Goal: Information Seeking & Learning: Learn about a topic

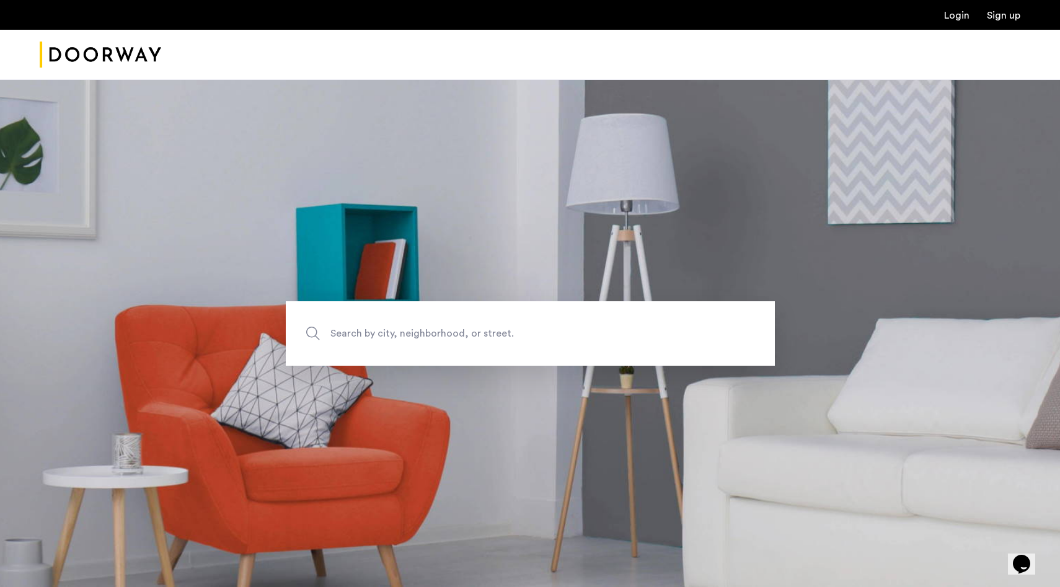
click at [485, 335] on span "Search by city, neighborhood, or street." at bounding box center [501, 333] width 342 height 17
click at [485, 335] on input "Search by city, neighborhood, or street." at bounding box center [530, 333] width 489 height 64
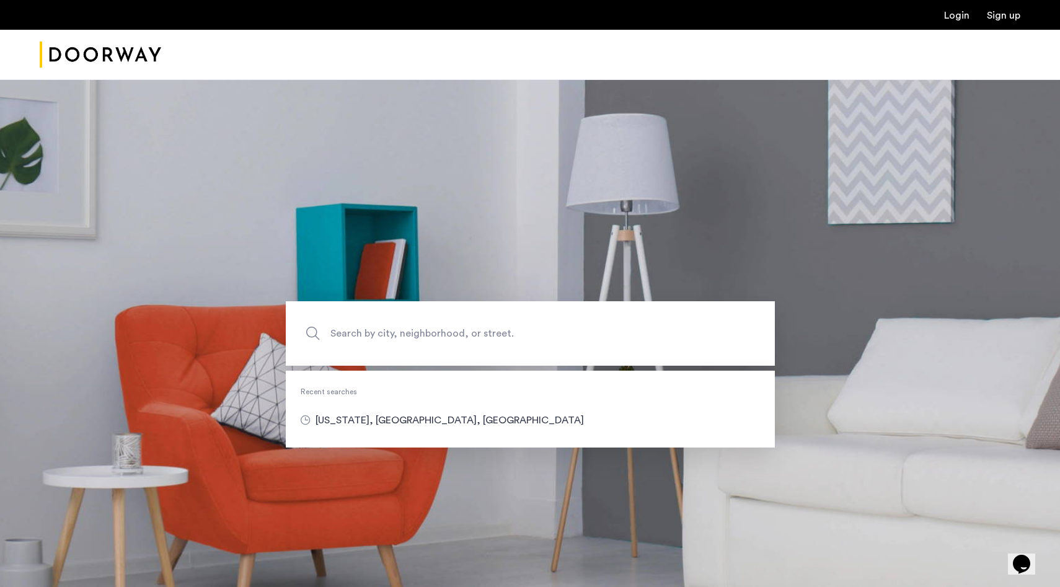
type input "**********"
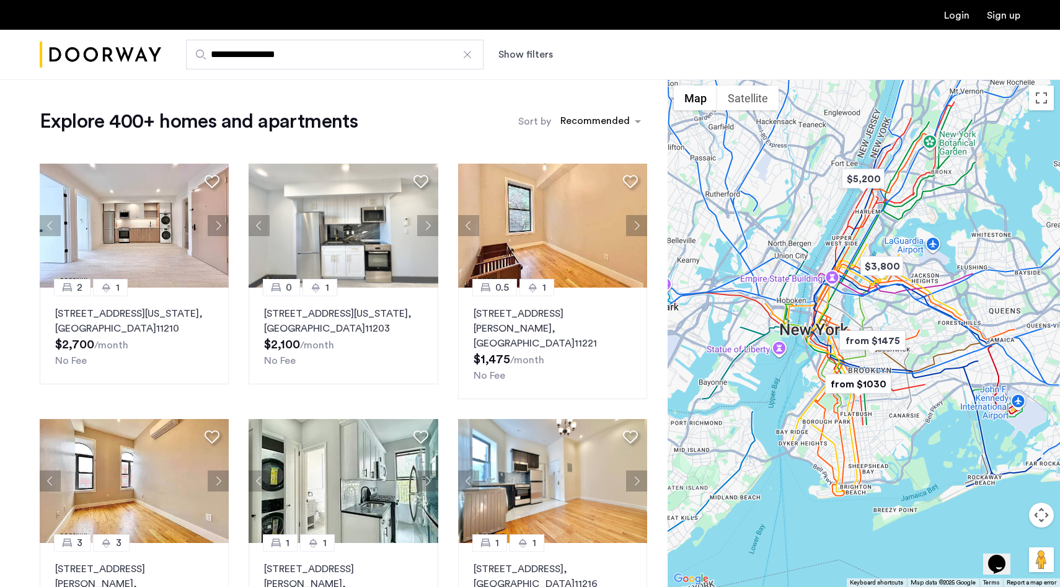
click at [534, 55] on button "Show filters" at bounding box center [525, 54] width 55 height 15
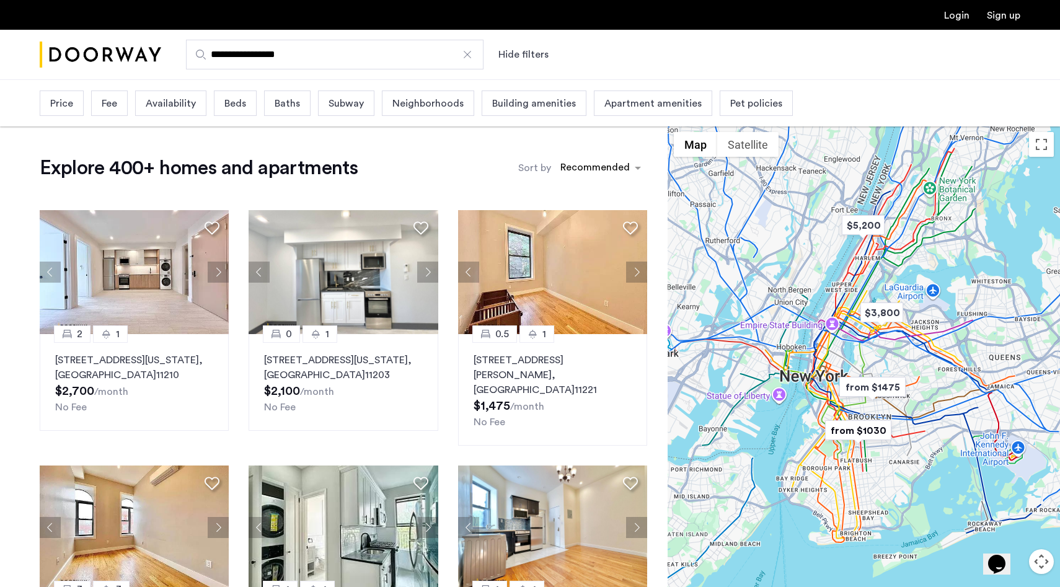
click at [236, 107] on span "Beds" at bounding box center [235, 103] width 22 height 15
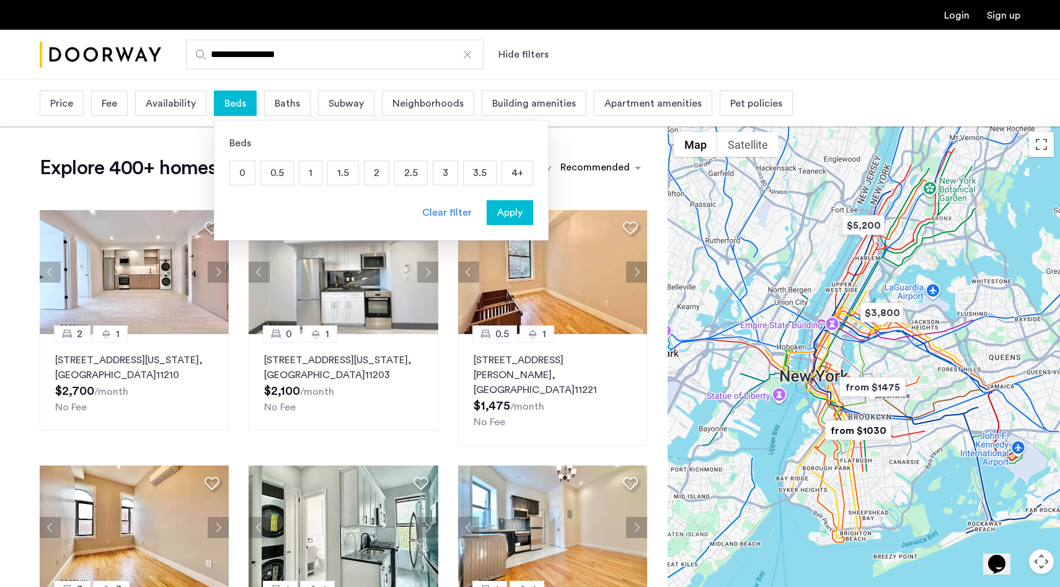
click at [514, 170] on p "4+" at bounding box center [517, 173] width 30 height 24
click at [317, 104] on span "Baths" at bounding box center [315, 103] width 25 height 15
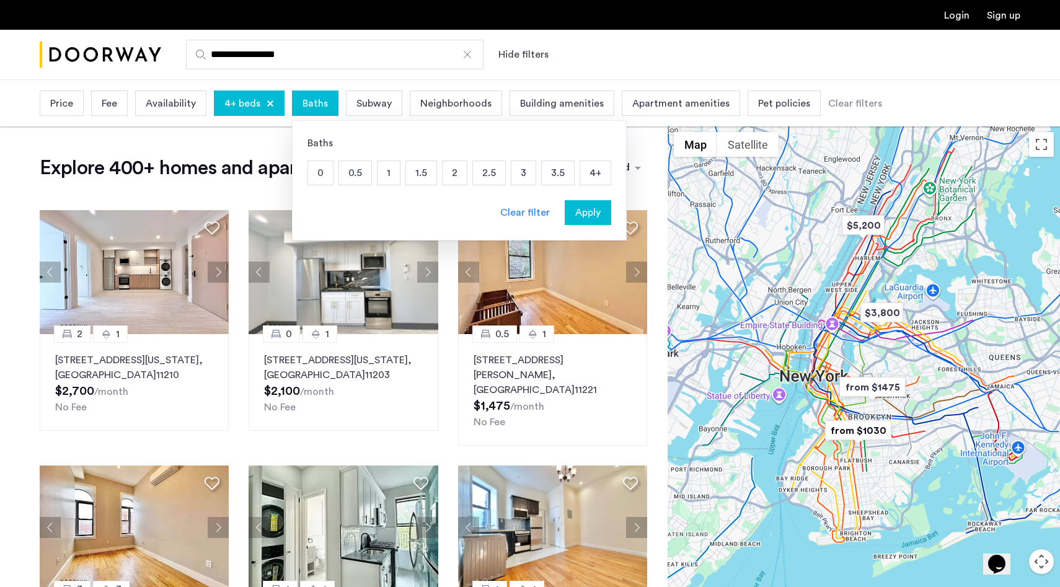
click at [528, 172] on p "3" at bounding box center [523, 173] width 24 height 24
click at [596, 177] on p "4+" at bounding box center [595, 173] width 30 height 24
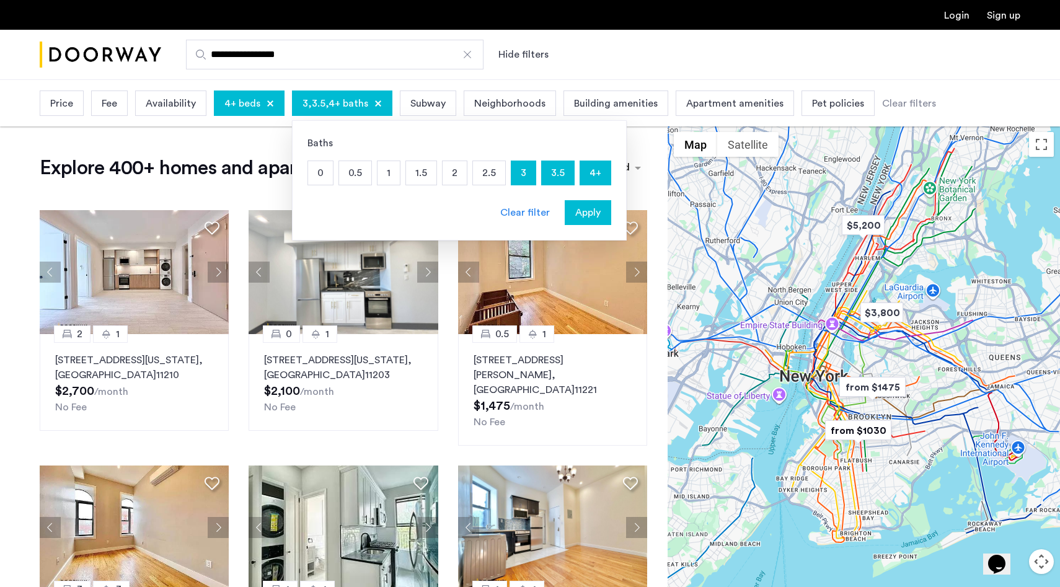
click at [591, 214] on span "Apply" at bounding box center [587, 212] width 25 height 15
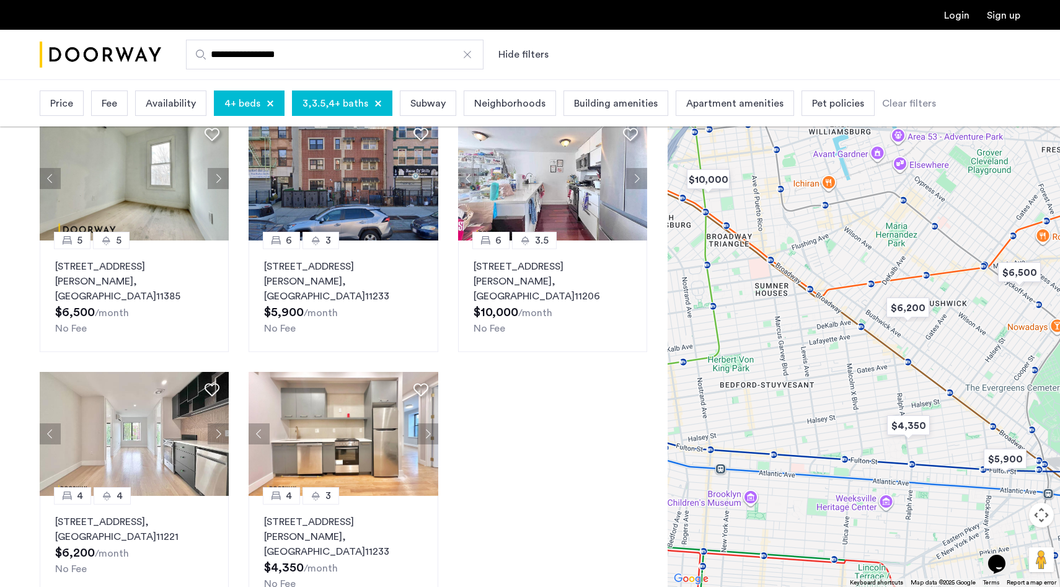
scroll to position [95, 0]
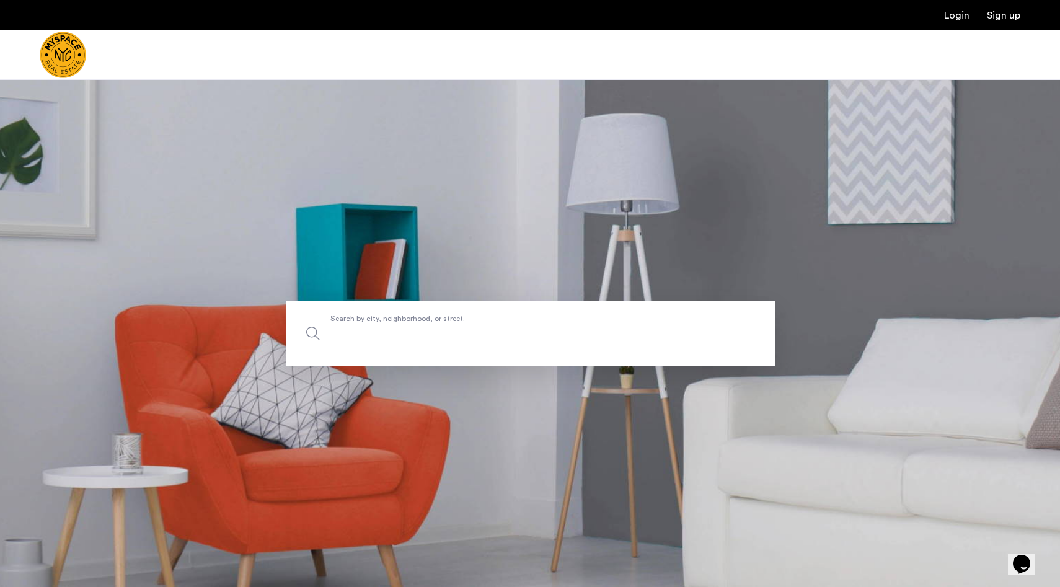
click at [596, 352] on input "Search by city, neighborhood, or street." at bounding box center [530, 333] width 489 height 64
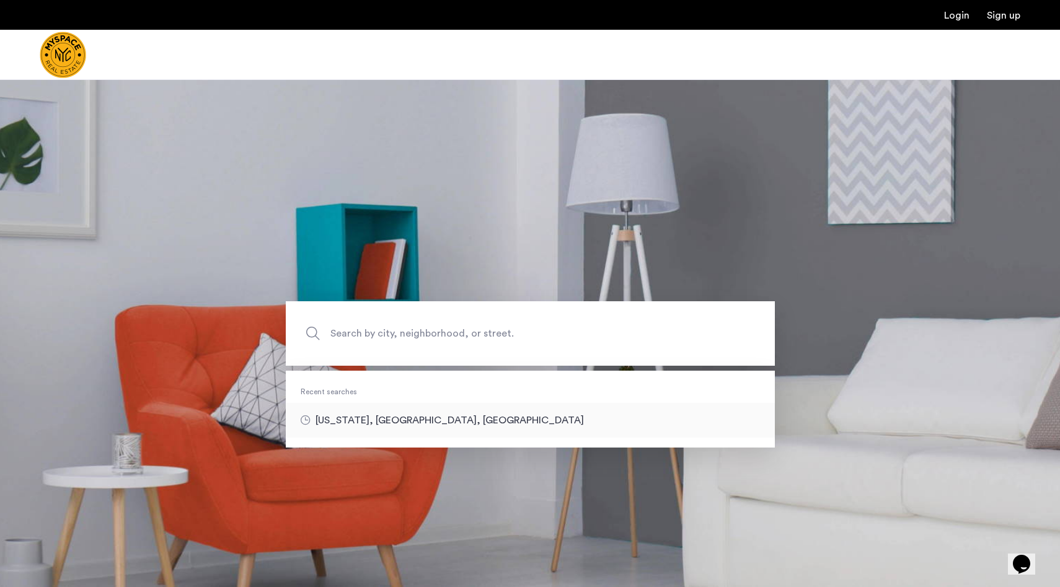
type input "**********"
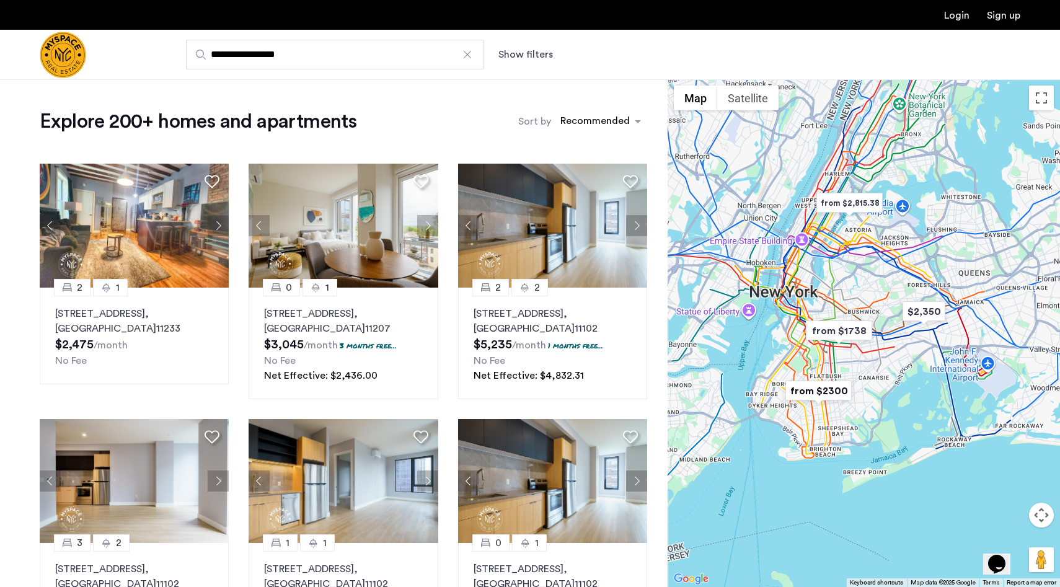
click at [526, 57] on button "Show filters" at bounding box center [525, 54] width 55 height 15
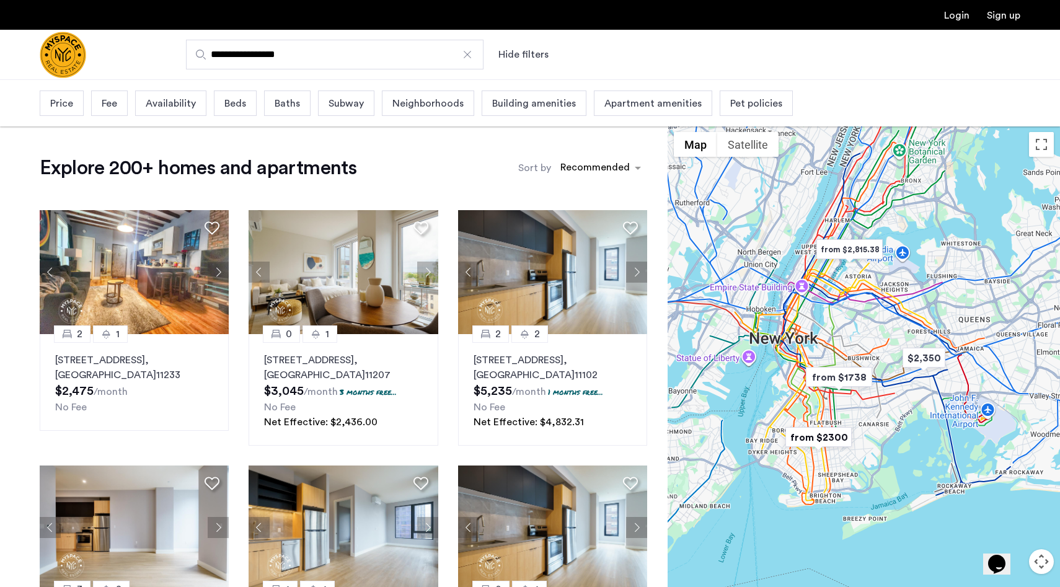
click at [227, 100] on span "Beds" at bounding box center [235, 103] width 22 height 15
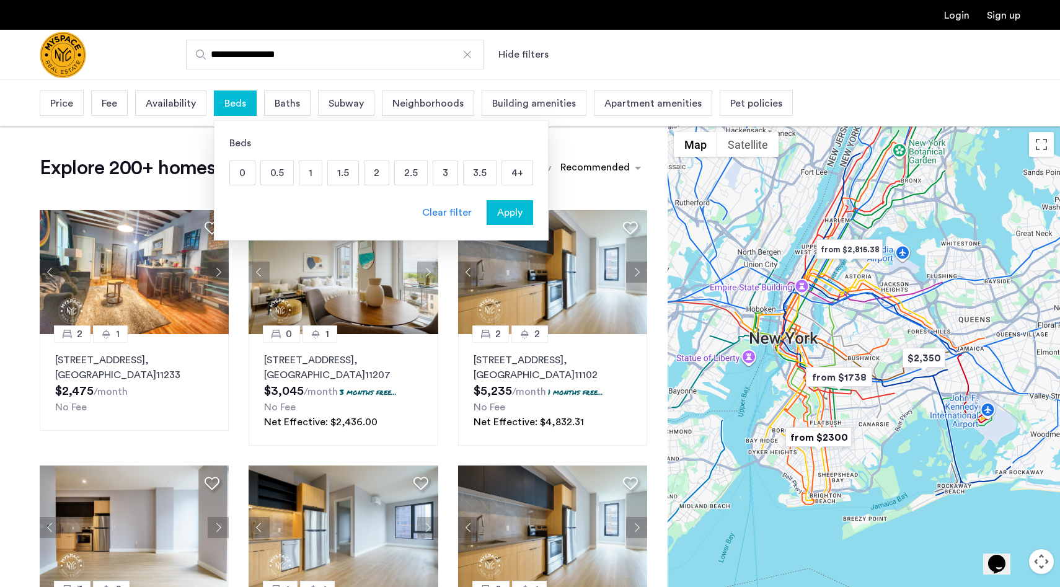
click at [518, 173] on p "4+" at bounding box center [517, 173] width 30 height 24
click at [304, 111] on span "Baths" at bounding box center [315, 103] width 25 height 15
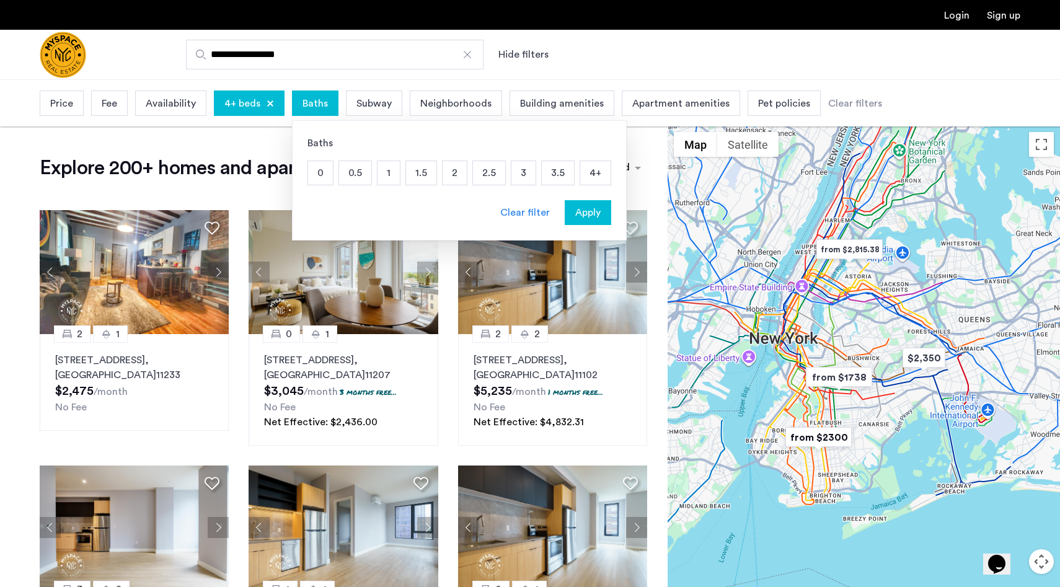
click at [527, 177] on p "3" at bounding box center [523, 173] width 24 height 24
click at [594, 177] on p "4+" at bounding box center [595, 173] width 30 height 24
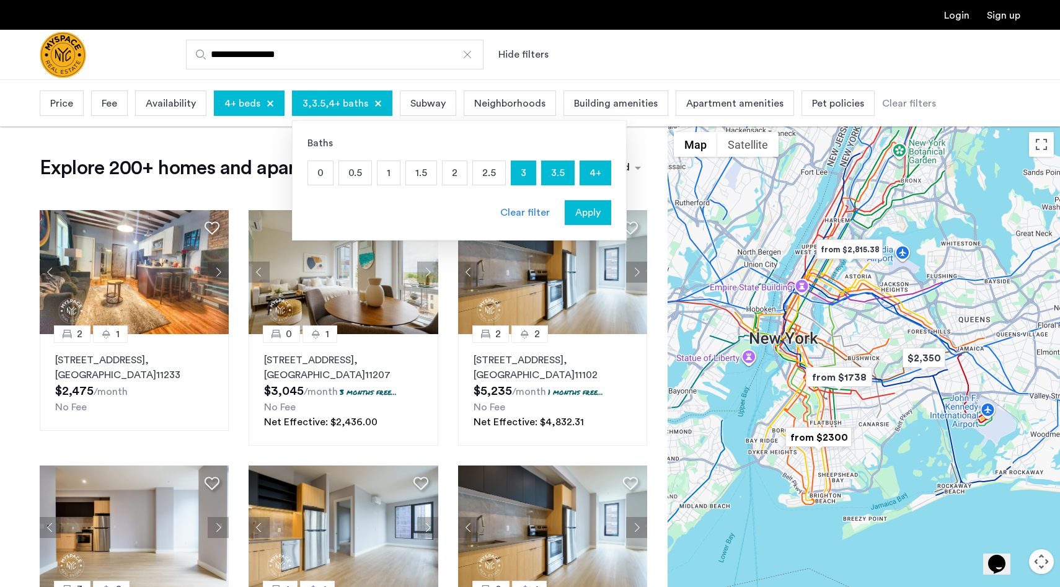
click at [593, 206] on span "Apply" at bounding box center [587, 212] width 25 height 15
